Goal: Task Accomplishment & Management: Manage account settings

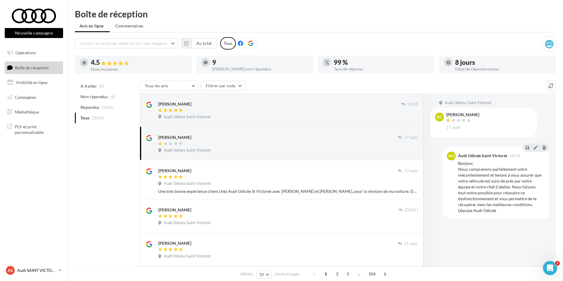
click at [50, 267] on p "Audi SAINT VICTORET" at bounding box center [36, 270] width 39 height 6
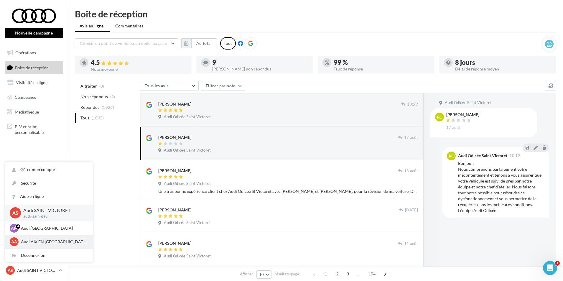
click at [51, 242] on p "Audi AIX EN [GEOGRAPHIC_DATA]" at bounding box center [53, 242] width 65 height 6
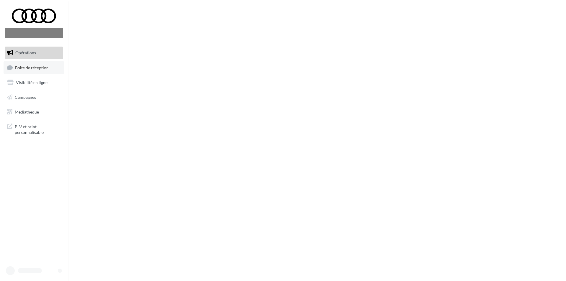
click at [48, 70] on link "Boîte de réception" at bounding box center [34, 67] width 61 height 13
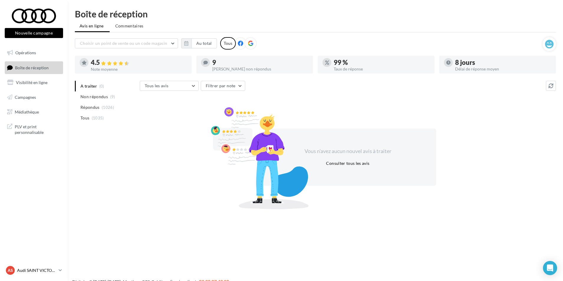
click at [20, 270] on p "Audi SAINT VICTORET" at bounding box center [36, 270] width 39 height 6
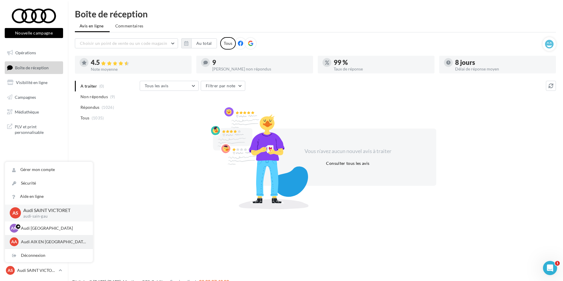
click at [22, 242] on p "Audi AIX EN [GEOGRAPHIC_DATA]" at bounding box center [53, 242] width 65 height 6
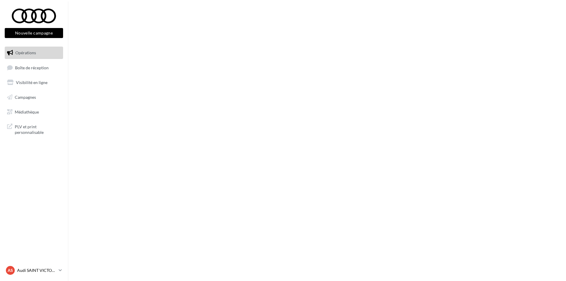
click at [36, 266] on div "AS Audi SAINT VICTORET audi-sain-gau" at bounding box center [31, 270] width 50 height 9
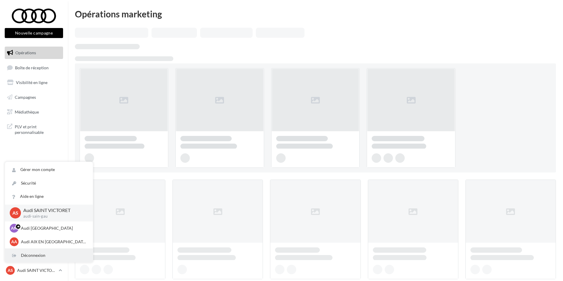
click at [35, 257] on div "Déconnexion" at bounding box center [49, 255] width 88 height 13
